Goal: Transaction & Acquisition: Purchase product/service

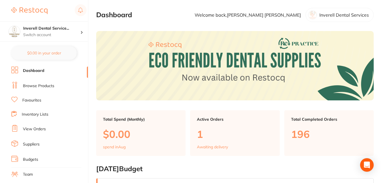
click at [44, 87] on link "Browse Products" at bounding box center [38, 86] width 31 height 6
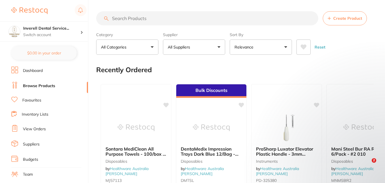
click at [130, 16] on input "search" at bounding box center [207, 18] width 222 height 14
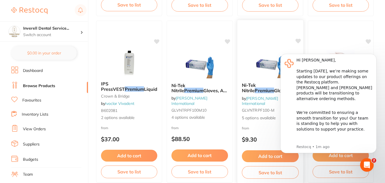
scroll to position [254, 0]
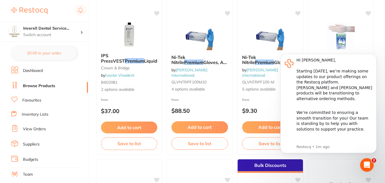
click html "Hi Dave, Starting 11 August, we’re making some updates to our product offerings…"
click at [312, 42] on div at bounding box center [340, 35] width 66 height 29
click at [369, 162] on section at bounding box center [192, 91] width 385 height 183
click at [274, 101] on body "Hi Dave, Starting 11 August, we’re making some updates to our product offerings…" at bounding box center [328, 107] width 109 height 118
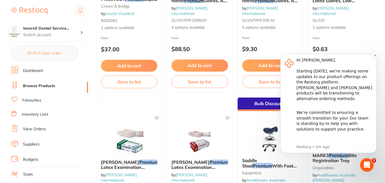
scroll to position [254, 0]
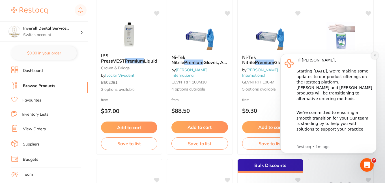
click at [375, 57] on icon "Dismiss notification" at bounding box center [374, 55] width 3 height 3
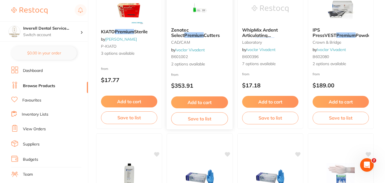
scroll to position [0, 0]
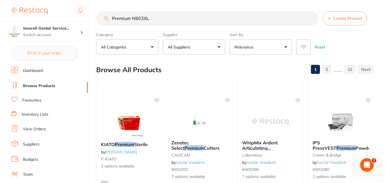
click at [152, 18] on input "Premium N903XL" at bounding box center [207, 18] width 222 height 14
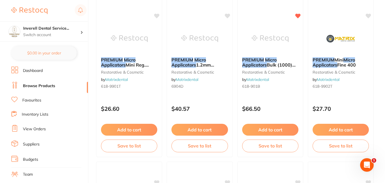
scroll to position [113, 0]
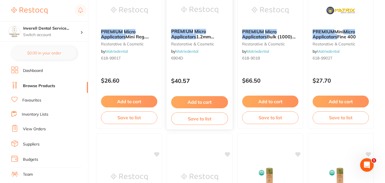
click at [202, 35] on span "1.2mm Cylinder Head Dispenser Pack (400)" at bounding box center [198, 42] width 54 height 16
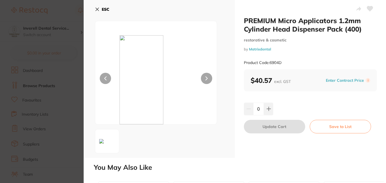
click at [97, 9] on icon at bounding box center [97, 9] width 5 height 5
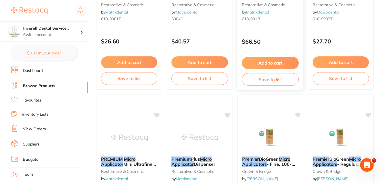
scroll to position [198, 0]
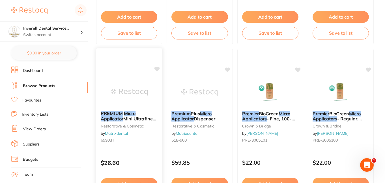
click at [126, 115] on em "Micro" at bounding box center [130, 114] width 12 height 6
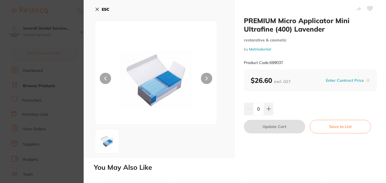
click at [96, 8] on icon at bounding box center [97, 9] width 5 height 5
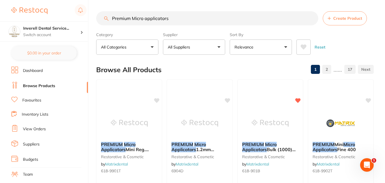
drag, startPoint x: 171, startPoint y: 21, endPoint x: 174, endPoint y: 18, distance: 3.8
click at [172, 20] on input "Premium Micro applicators" at bounding box center [207, 18] width 222 height 14
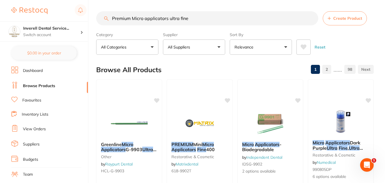
type input "Premium Micro applicators ultra fine"
click at [219, 46] on button "All Suppliers" at bounding box center [194, 47] width 62 height 15
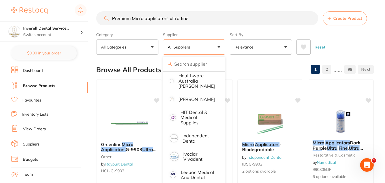
scroll to position [226, 0]
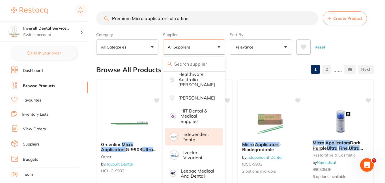
click at [198, 137] on p "Independent Dental" at bounding box center [198, 137] width 32 height 10
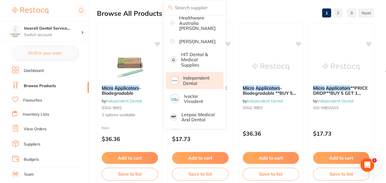
scroll to position [0, 0]
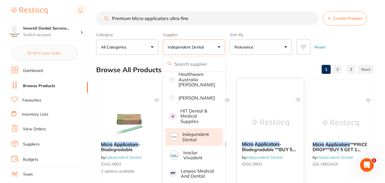
click at [247, 102] on div "Micro Applicators - Biodegradable **BUY 5 GET 1 FREE** - Fine (2 mm Diameter) b…" at bounding box center [269, 161] width 67 height 164
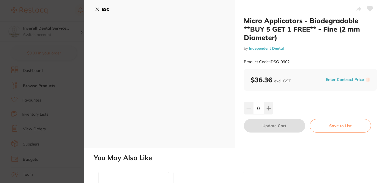
click at [97, 9] on icon at bounding box center [97, 9] width 3 height 3
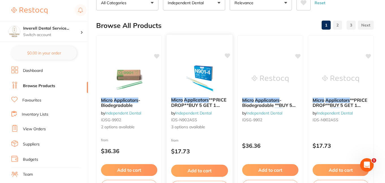
scroll to position [62, 0]
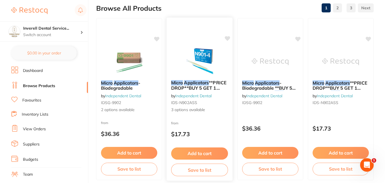
click at [187, 88] on span "**PRICE DROP**BUY 5 GET 1 FREE**" at bounding box center [198, 88] width 55 height 16
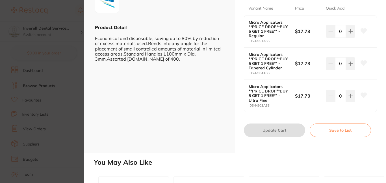
scroll to position [113, 0]
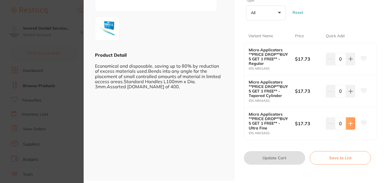
click at [348, 61] on icon at bounding box center [350, 59] width 5 height 5
type input "1"
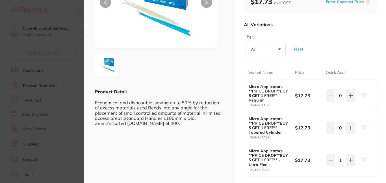
scroll to position [0, 0]
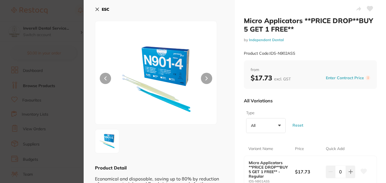
click at [97, 10] on icon at bounding box center [97, 9] width 3 height 3
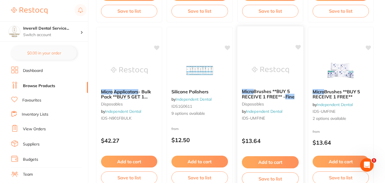
scroll to position [231, 0]
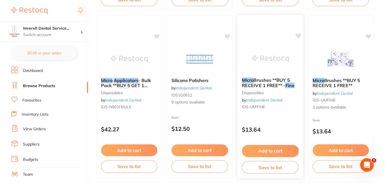
click at [266, 79] on span "Brushes **BUY 5 RECEIVE 1 FREE** -" at bounding box center [266, 82] width 48 height 11
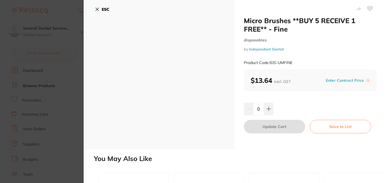
click at [96, 8] on icon at bounding box center [97, 9] width 5 height 5
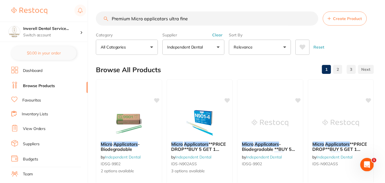
scroll to position [231, 0]
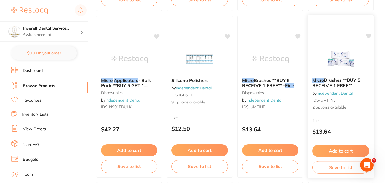
click at [335, 84] on span "Brushes **BUY 5 RECEIVE 1 FREE**" at bounding box center [336, 82] width 48 height 11
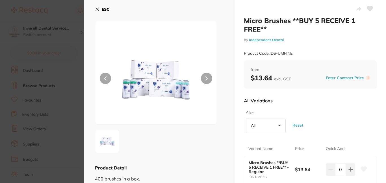
click at [98, 8] on icon at bounding box center [97, 9] width 5 height 5
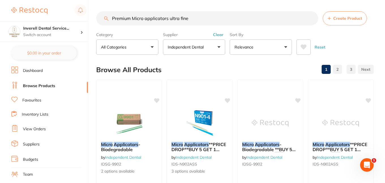
click at [131, 18] on input "Premium Micro applicators ultra fine" at bounding box center [207, 18] width 222 height 14
type input "Micro applicators ultra fine"
click at [216, 34] on button "Clear" at bounding box center [218, 34] width 14 height 5
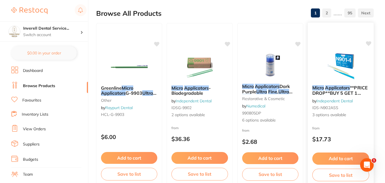
scroll to position [85, 0]
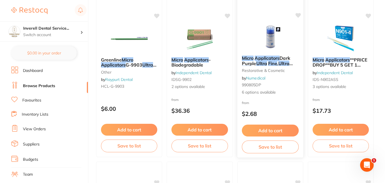
click at [262, 93] on span "6 options available" at bounding box center [270, 93] width 57 height 6
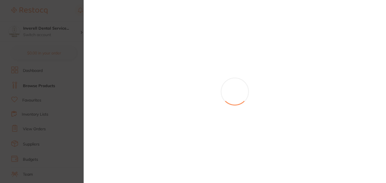
click at [159, 57] on div at bounding box center [235, 91] width 302 height 183
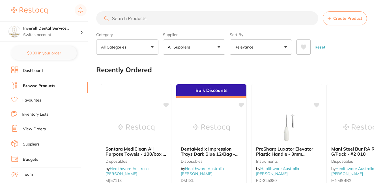
click at [130, 19] on input "search" at bounding box center [207, 18] width 222 height 14
click at [121, 19] on input "search" at bounding box center [207, 18] width 222 height 14
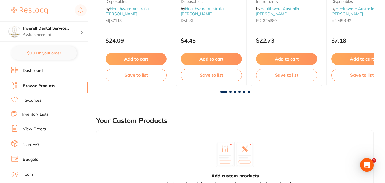
scroll to position [16, 0]
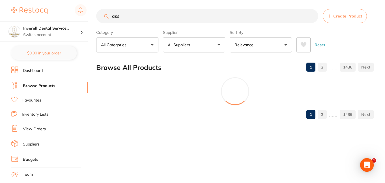
click at [123, 30] on label "Category" at bounding box center [127, 32] width 62 height 5
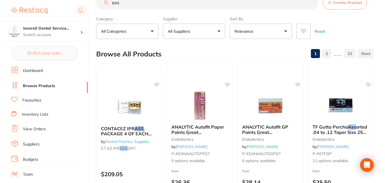
click at [122, 2] on input "ass" at bounding box center [207, 2] width 222 height 14
type input "a"
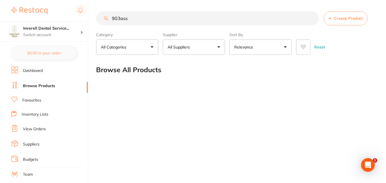
click at [111, 18] on input "903ass" at bounding box center [207, 18] width 223 height 14
type input "N903ass"
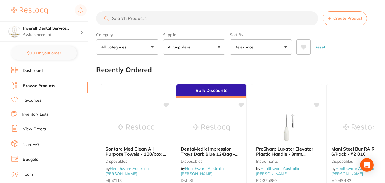
click at [116, 17] on input "search" at bounding box center [207, 18] width 222 height 14
click at [115, 19] on input "search" at bounding box center [207, 18] width 222 height 14
click at [153, 19] on input "search" at bounding box center [207, 18] width 222 height 14
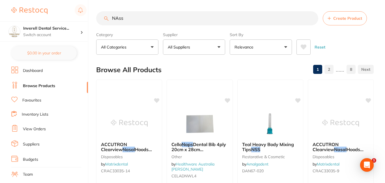
click at [125, 18] on input "NAss" at bounding box center [207, 18] width 222 height 14
type input "N"
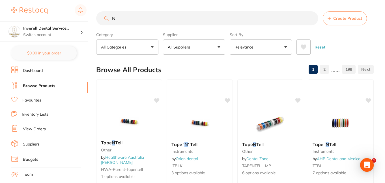
scroll to position [0, 0]
click at [312, 18] on input "N" at bounding box center [207, 18] width 222 height 14
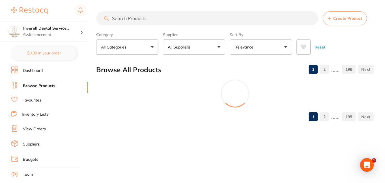
click at [115, 17] on input "search" at bounding box center [207, 18] width 222 height 14
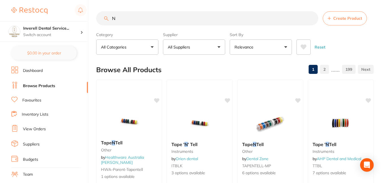
scroll to position [0, 0]
click at [124, 21] on input "N" at bounding box center [207, 18] width 222 height 14
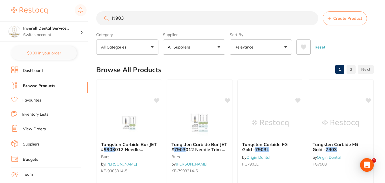
scroll to position [0, 0]
drag, startPoint x: 125, startPoint y: 17, endPoint x: 114, endPoint y: 18, distance: 11.6
click at [110, 17] on input "N903" at bounding box center [207, 18] width 222 height 14
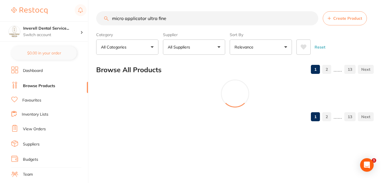
type input "micro applicator ultra fine"
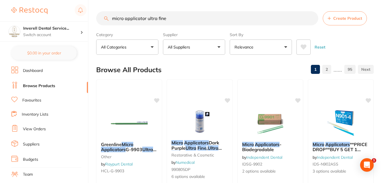
click at [220, 46] on button "All Suppliers" at bounding box center [194, 47] width 62 height 15
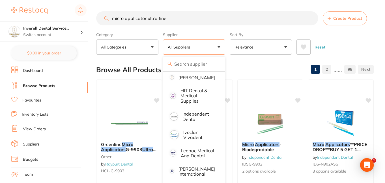
scroll to position [254, 0]
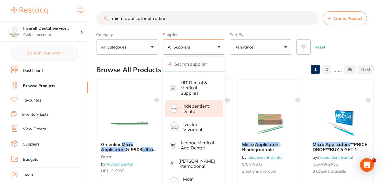
click at [194, 109] on p "Independent Dental" at bounding box center [198, 109] width 32 height 10
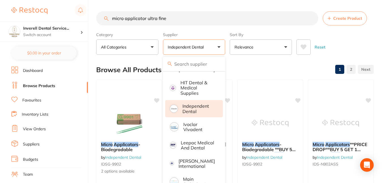
click at [204, 33] on label "Supplier" at bounding box center [194, 34] width 62 height 5
click at [126, 91] on div at bounding box center [129, 86] width 66 height 14
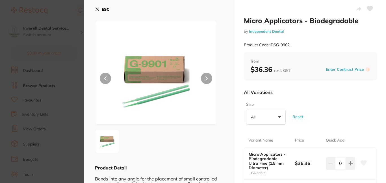
click at [98, 10] on icon at bounding box center [97, 9] width 3 height 3
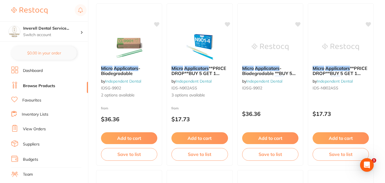
scroll to position [85, 0]
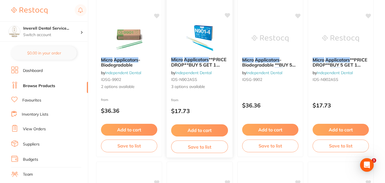
click at [188, 61] on em "Applicators" at bounding box center [196, 60] width 25 height 6
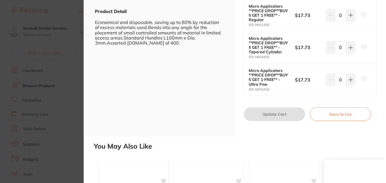
scroll to position [141, 0]
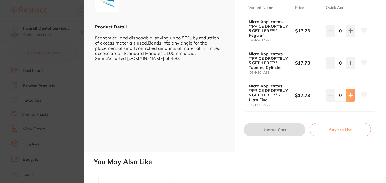
click at [349, 33] on icon at bounding box center [351, 31] width 4 height 4
click at [349, 33] on icon at bounding box center [350, 31] width 5 height 5
type input "1"
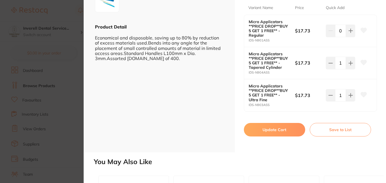
click at [275, 129] on button "Update Cart" at bounding box center [274, 130] width 61 height 14
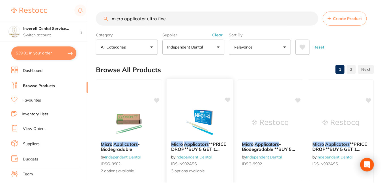
scroll to position [85, 0]
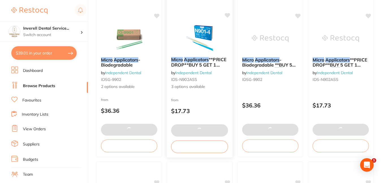
checkbox input "false"
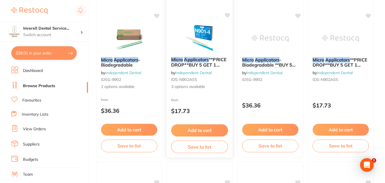
scroll to position [0, 0]
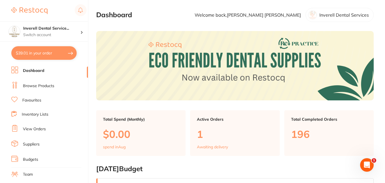
click at [44, 86] on link "Browse Products" at bounding box center [38, 86] width 31 height 6
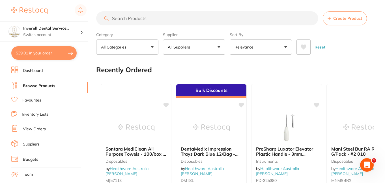
click at [114, 18] on input "search" at bounding box center [207, 18] width 222 height 14
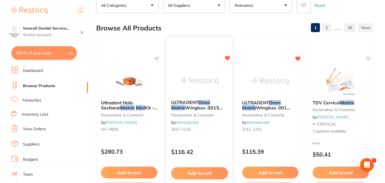
scroll to position [57, 0]
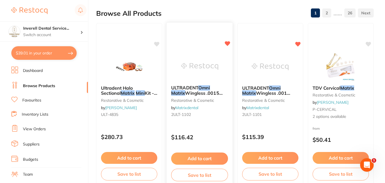
click at [191, 86] on span "ULTRADENT" at bounding box center [184, 88] width 27 height 6
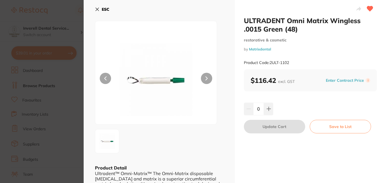
click at [97, 10] on icon at bounding box center [97, 9] width 3 height 3
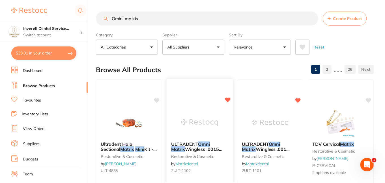
scroll to position [57, 0]
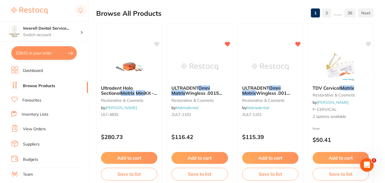
drag, startPoint x: 31, startPoint y: 86, endPoint x: 179, endPoint y: 35, distance: 156.4
click at [32, 86] on link "Browse Products" at bounding box center [39, 86] width 32 height 6
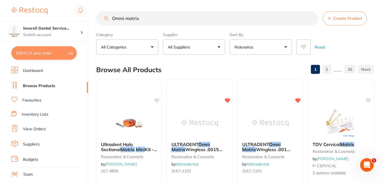
drag, startPoint x: 144, startPoint y: 18, endPoint x: 104, endPoint y: 20, distance: 39.6
click at [103, 19] on input "Omini matrix" at bounding box center [207, 18] width 222 height 14
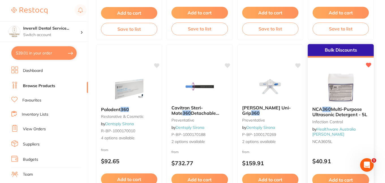
scroll to position [226, 0]
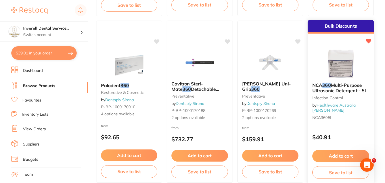
type input "360"
click at [343, 155] on button "Add to cart" at bounding box center [340, 156] width 57 height 12
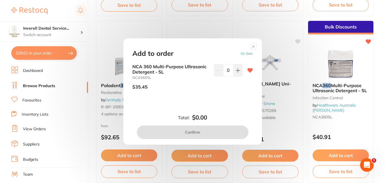
scroll to position [0, 0]
click at [235, 70] on icon at bounding box center [237, 70] width 5 height 5
type input "1"
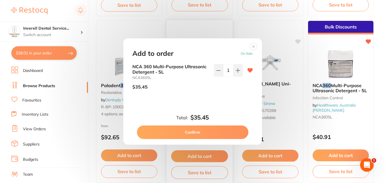
drag, startPoint x: 206, startPoint y: 128, endPoint x: 221, endPoint y: 121, distance: 16.3
click at [205, 129] on button "Confirm" at bounding box center [192, 133] width 111 height 14
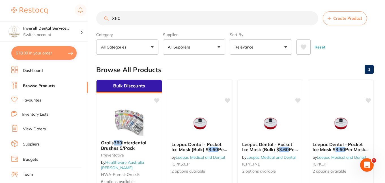
drag, startPoint x: 124, startPoint y: 18, endPoint x: 254, endPoint y: 20, distance: 130.3
click at [129, 18] on input "360" at bounding box center [207, 18] width 222 height 14
click at [311, 19] on input "360" at bounding box center [207, 18] width 222 height 14
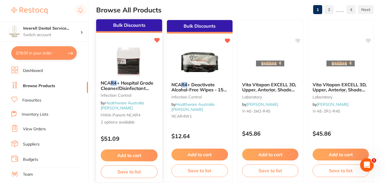
scroll to position [85, 0]
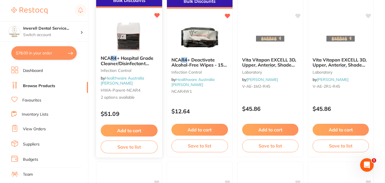
type input "R4"
click at [140, 133] on button "Add to cart" at bounding box center [129, 131] width 57 height 12
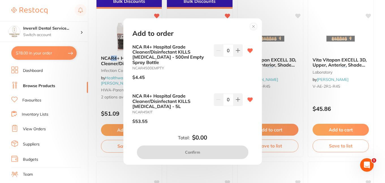
click at [204, 129] on div "Add to order NCA R4+ Hospital Grade Cleaner/Disinfectant KILLS COVID-19 - 500ml…" at bounding box center [192, 91] width 138 height 147
drag, startPoint x: 253, startPoint y: 27, endPoint x: 246, endPoint y: 72, distance: 46.3
click at [253, 28] on circle at bounding box center [253, 26] width 6 height 6
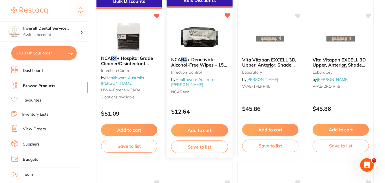
click at [200, 62] on span "+ Deactivate Alcohol-Free Wipes - 150 Wipes/Pack" at bounding box center [199, 65] width 56 height 16
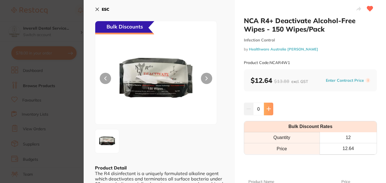
click at [267, 109] on icon at bounding box center [269, 109] width 4 height 4
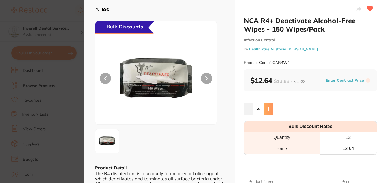
click at [267, 109] on icon at bounding box center [269, 109] width 4 height 4
type input "6"
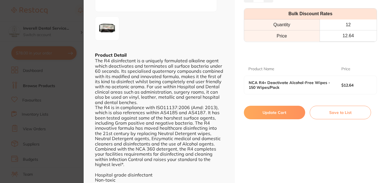
click at [279, 115] on button "Update Cart" at bounding box center [274, 113] width 61 height 14
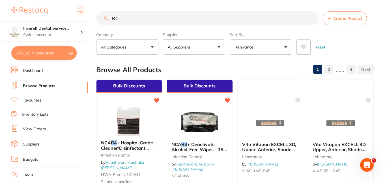
click at [54, 52] on button "$161.43 in your order" at bounding box center [43, 53] width 65 height 14
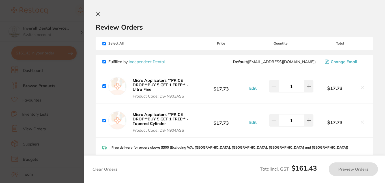
checkbox input "true"
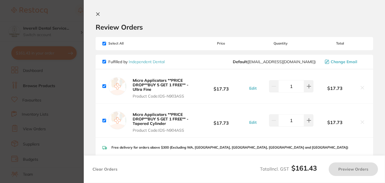
checkbox input "true"
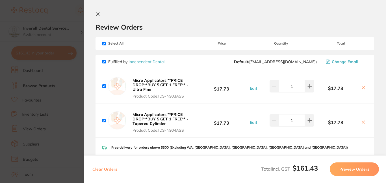
click at [363, 122] on icon at bounding box center [363, 122] width 3 height 3
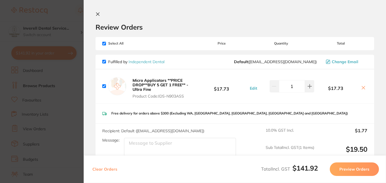
click at [362, 88] on icon at bounding box center [363, 87] width 3 height 3
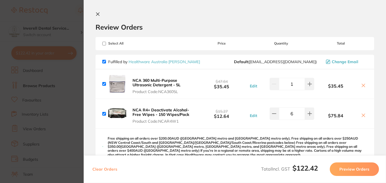
checkbox input "true"
click at [97, 13] on icon at bounding box center [98, 14] width 5 height 5
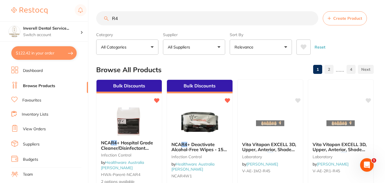
click at [127, 19] on input "R4" at bounding box center [207, 18] width 222 height 14
type input "R"
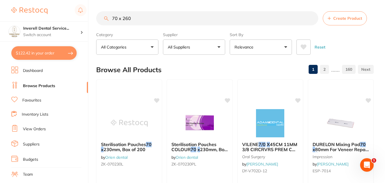
type input "70 x 260"
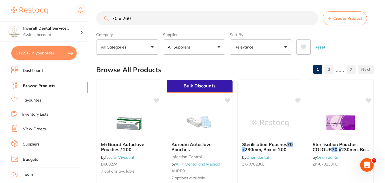
click at [310, 19] on input "70 x 260" at bounding box center [207, 18] width 222 height 14
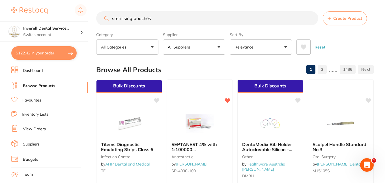
type input "sterilising pouches"
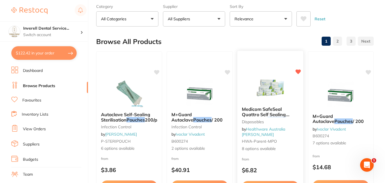
click at [275, 110] on span "Medicom SafeSeal Quattro Self Sealing Sterilisation" at bounding box center [265, 115] width 47 height 16
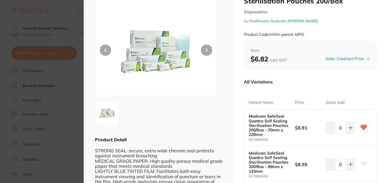
scroll to position [57, 0]
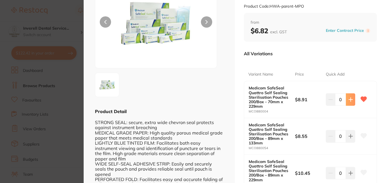
click at [350, 101] on icon at bounding box center [350, 99] width 5 height 5
click at [350, 100] on icon at bounding box center [351, 100] width 4 height 4
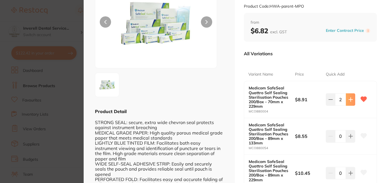
click at [350, 100] on icon at bounding box center [351, 100] width 4 height 4
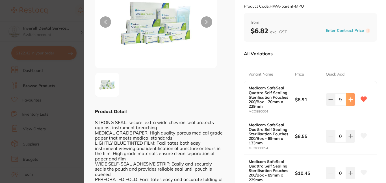
click at [350, 100] on icon at bounding box center [351, 100] width 4 height 4
type input "10"
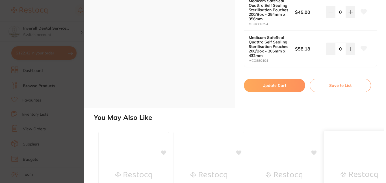
scroll to position [396, 0]
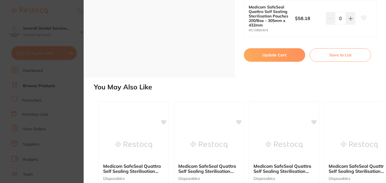
click at [286, 55] on button "Update Cart" at bounding box center [274, 55] width 61 height 14
checkbox input "false"
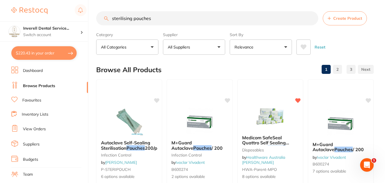
click at [152, 20] on input "sterilising pouches" at bounding box center [207, 18] width 222 height 14
type input "s"
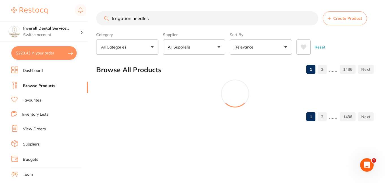
type input "Irrigation needles"
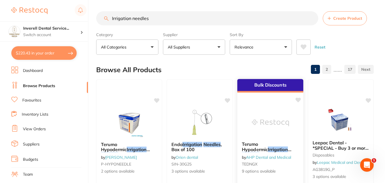
scroll to position [28, 0]
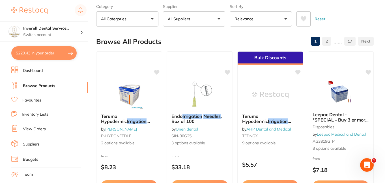
click at [218, 19] on button "All Suppliers" at bounding box center [194, 18] width 62 height 15
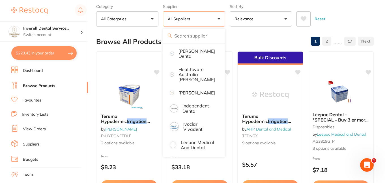
scroll to position [170, 0]
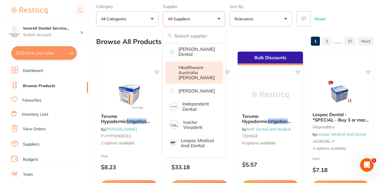
click at [193, 72] on p "Healthware Australia [PERSON_NAME]" at bounding box center [196, 73] width 36 height 16
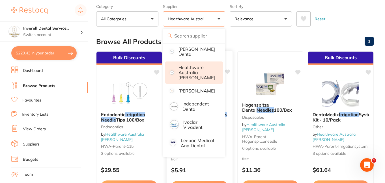
scroll to position [0, 0]
click at [264, 47] on div "Browse All Products 1" at bounding box center [234, 41] width 277 height 19
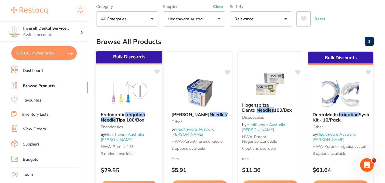
click at [113, 119] on em "Needle" at bounding box center [108, 120] width 15 height 6
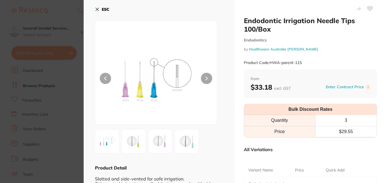
click at [96, 8] on icon at bounding box center [97, 9] width 3 height 3
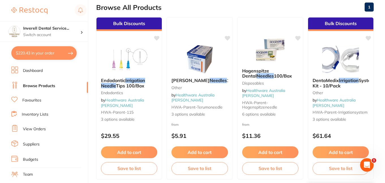
scroll to position [57, 0]
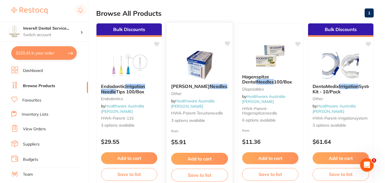
click at [210, 84] on em "Needles" at bounding box center [219, 87] width 18 height 6
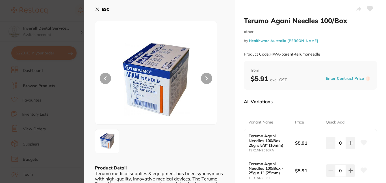
click at [97, 10] on icon at bounding box center [97, 9] width 3 height 3
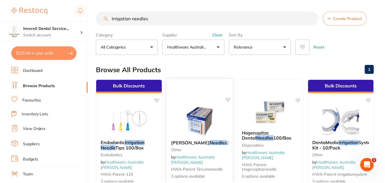
scroll to position [57, 0]
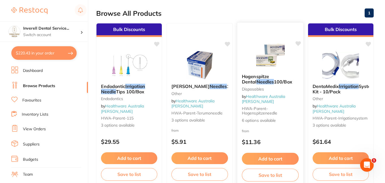
click at [274, 81] on span "100/Box" at bounding box center [283, 82] width 18 height 6
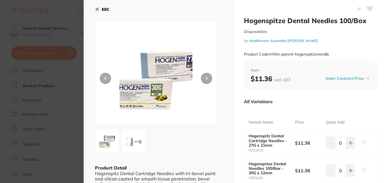
click at [96, 8] on icon at bounding box center [97, 9] width 3 height 3
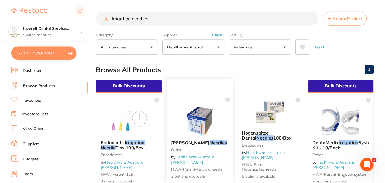
scroll to position [57, 0]
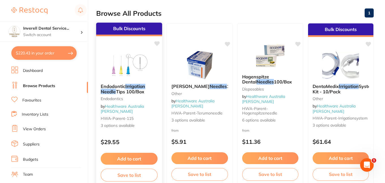
click at [126, 88] on em "Irrigation" at bounding box center [135, 87] width 20 height 6
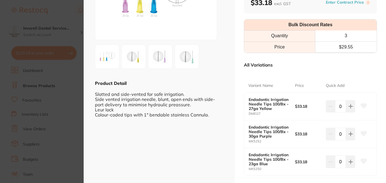
scroll to position [113, 0]
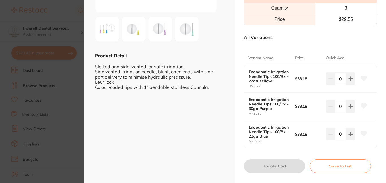
scroll to position [141, 0]
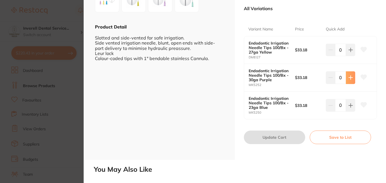
click at [350, 52] on icon at bounding box center [350, 50] width 5 height 5
type input "1"
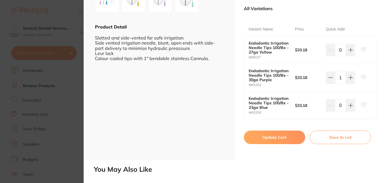
click at [279, 138] on button "Update Cart" at bounding box center [274, 138] width 61 height 14
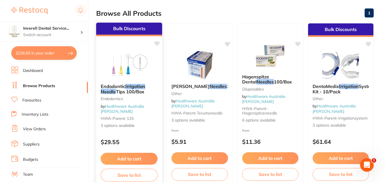
click at [121, 124] on span "3 options available" at bounding box center [129, 126] width 57 height 6
